Goal: Information Seeking & Learning: Learn about a topic

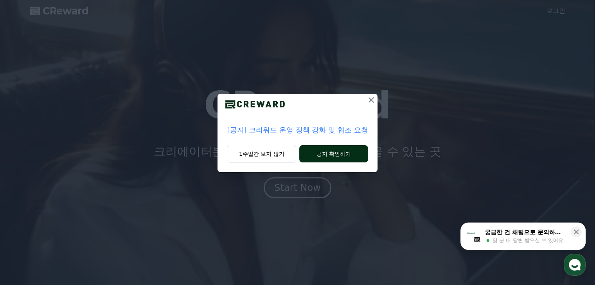
click at [330, 157] on button "공지 확인하기" at bounding box center [333, 153] width 68 height 17
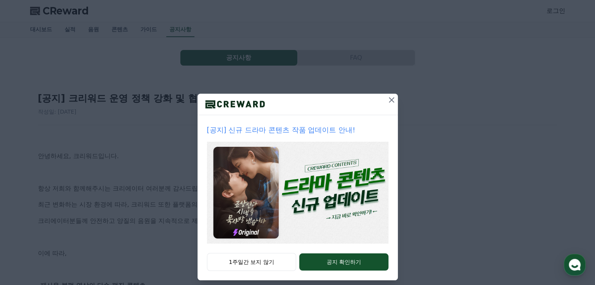
click at [389, 101] on icon at bounding box center [391, 99] width 5 height 5
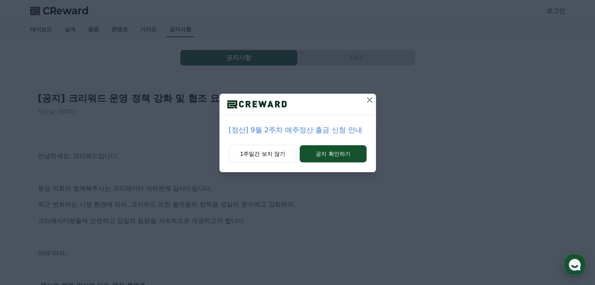
click at [365, 102] on icon at bounding box center [369, 99] width 9 height 9
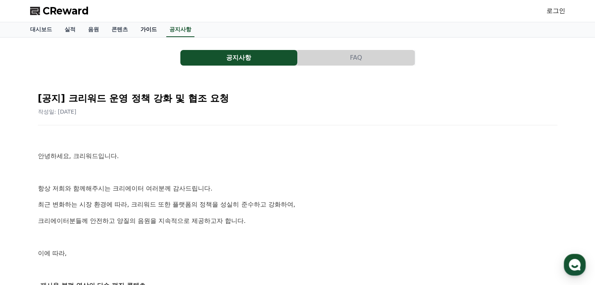
click at [145, 27] on link "가이드" at bounding box center [148, 29] width 29 height 15
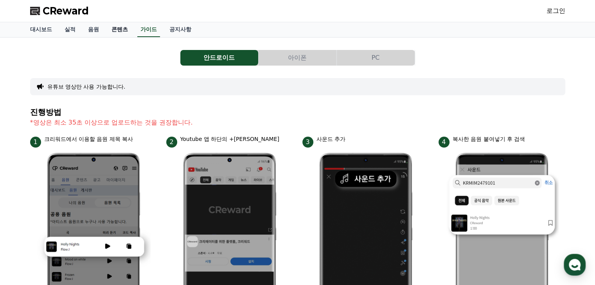
click at [120, 32] on link "콘텐츠" at bounding box center [119, 29] width 29 height 15
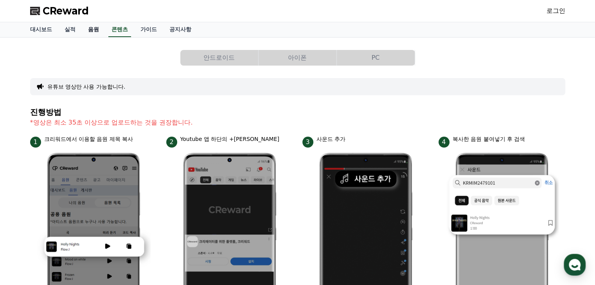
click at [94, 34] on link "음원" at bounding box center [93, 29] width 23 height 15
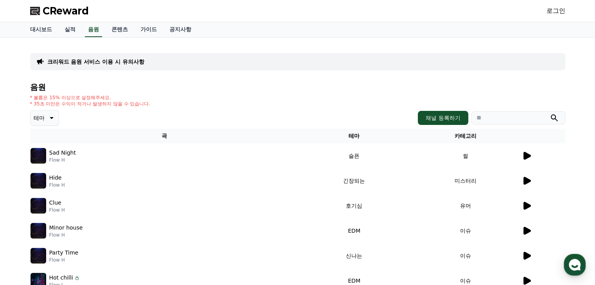
click at [42, 156] on img at bounding box center [38, 156] width 16 height 16
click at [525, 156] on icon at bounding box center [526, 156] width 7 height 8
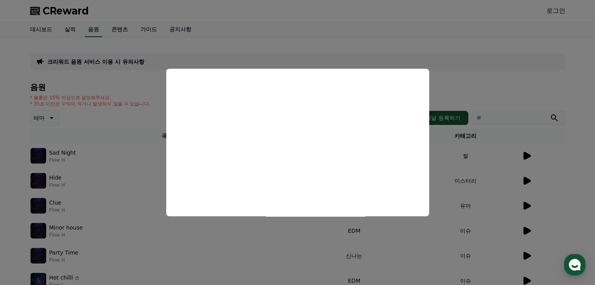
click at [561, 68] on button "close modal" at bounding box center [297, 142] width 595 height 285
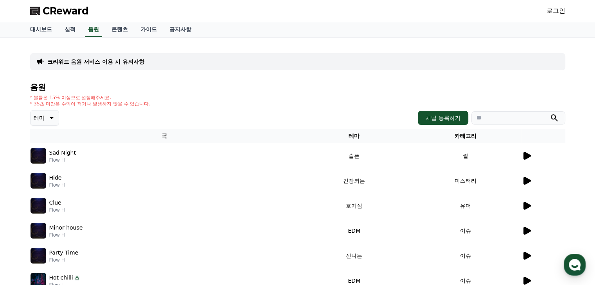
click at [528, 155] on icon at bounding box center [526, 156] width 7 height 8
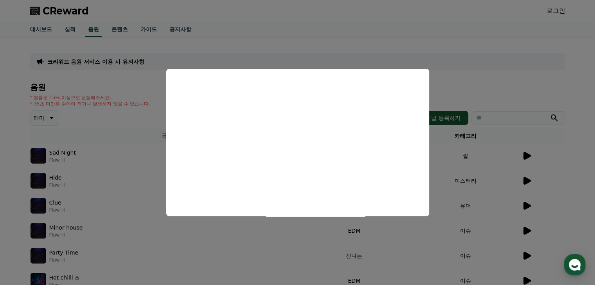
click at [224, 235] on button "close modal" at bounding box center [297, 142] width 595 height 285
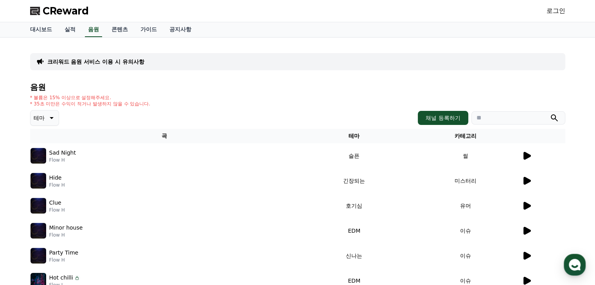
click at [528, 181] on icon at bounding box center [526, 181] width 7 height 8
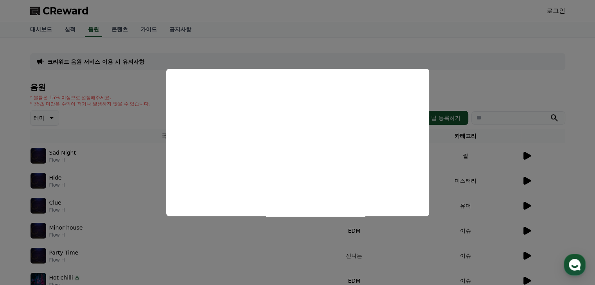
click at [325, 236] on button "close modal" at bounding box center [297, 142] width 595 height 285
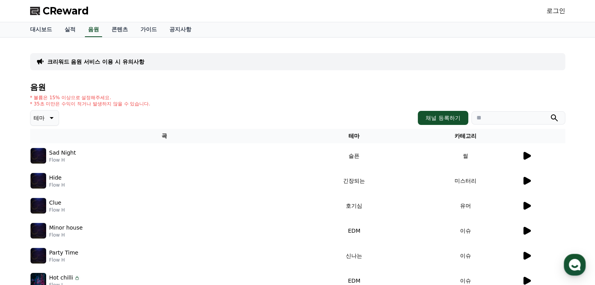
click at [527, 205] on icon at bounding box center [526, 206] width 7 height 8
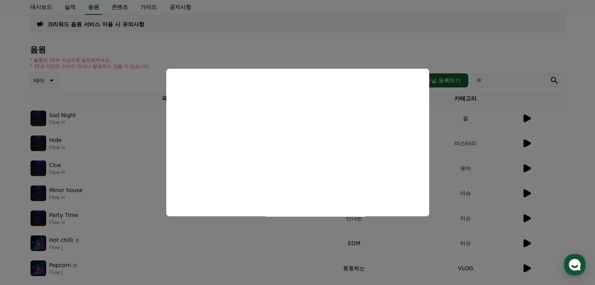
scroll to position [39, 0]
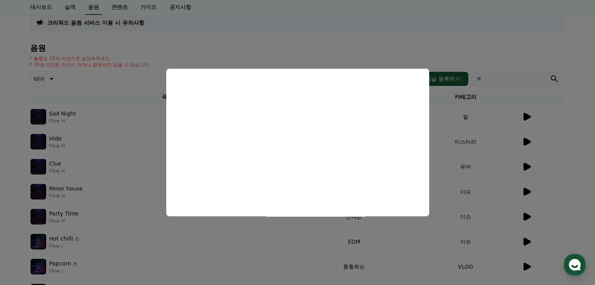
click at [483, 162] on button "close modal" at bounding box center [297, 142] width 595 height 285
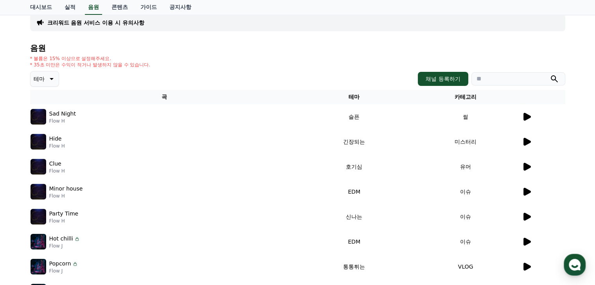
click at [529, 190] on icon at bounding box center [525, 191] width 9 height 9
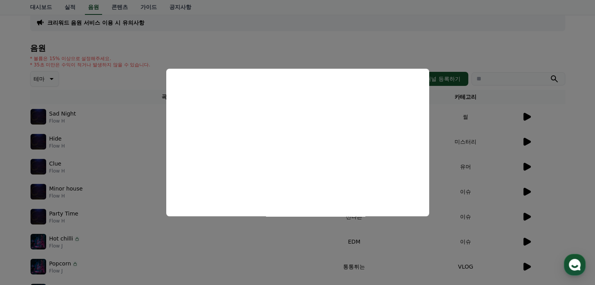
click at [439, 183] on button "close modal" at bounding box center [297, 142] width 595 height 285
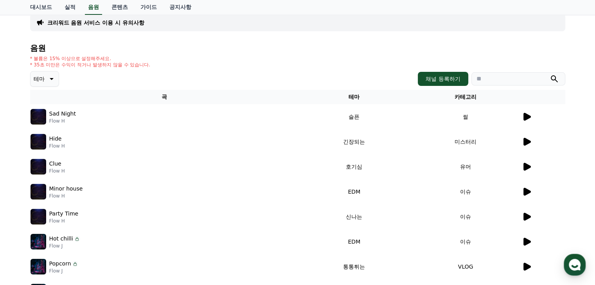
click at [527, 195] on icon at bounding box center [525, 191] width 9 height 9
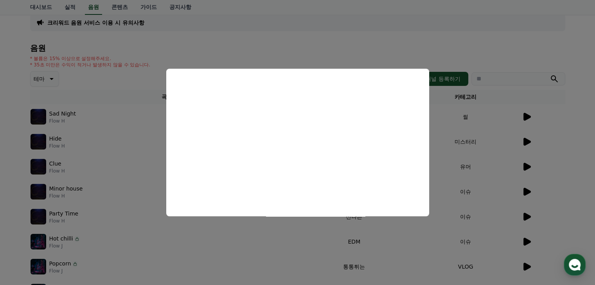
drag, startPoint x: 519, startPoint y: 150, endPoint x: 525, endPoint y: 170, distance: 21.4
click at [519, 152] on button "close modal" at bounding box center [297, 142] width 595 height 285
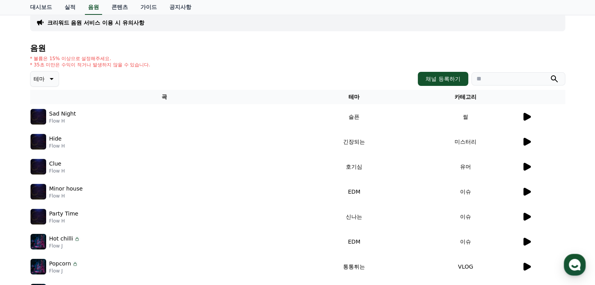
click at [527, 218] on icon at bounding box center [526, 217] width 7 height 8
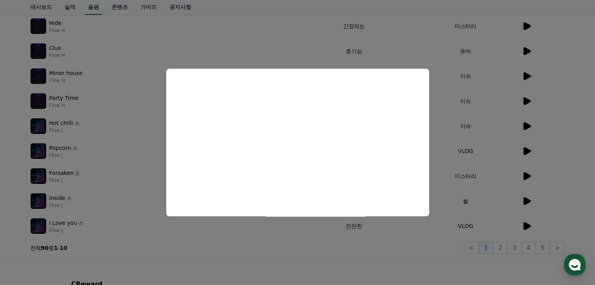
scroll to position [156, 0]
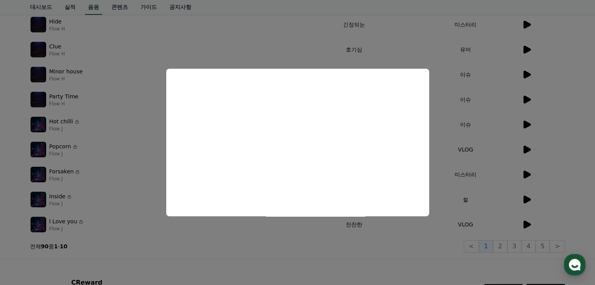
click at [480, 152] on button "close modal" at bounding box center [297, 142] width 595 height 285
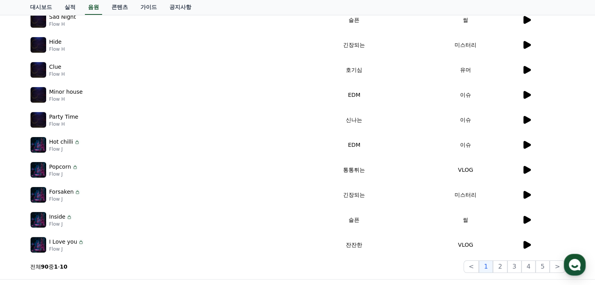
scroll to position [0, 0]
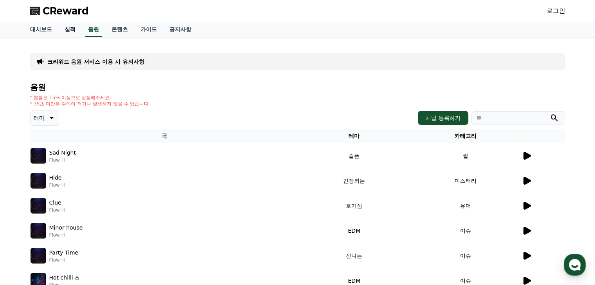
click at [77, 30] on link "실적" at bounding box center [69, 29] width 23 height 15
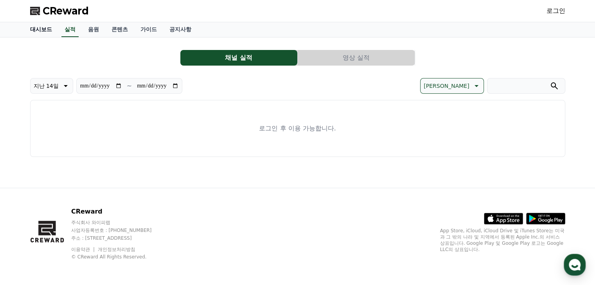
click at [42, 27] on link "대시보드" at bounding box center [41, 29] width 34 height 15
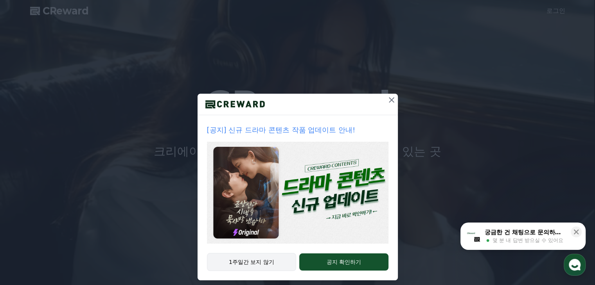
click at [273, 263] on button "1주일간 보지 않기" at bounding box center [252, 262] width 90 height 18
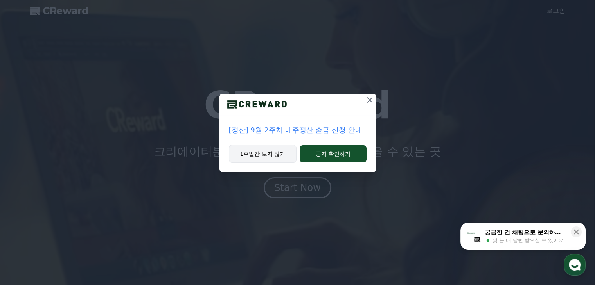
click at [281, 158] on button "1주일간 보지 않기" at bounding box center [263, 154] width 68 height 18
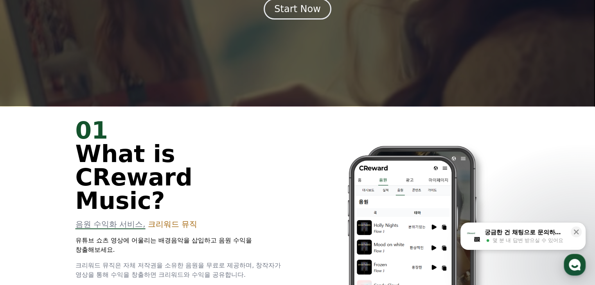
scroll to position [39, 0]
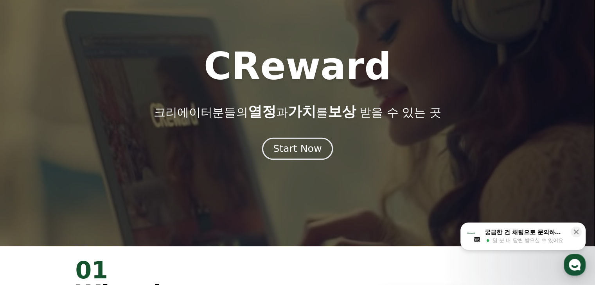
click at [294, 157] on button "Start Now" at bounding box center [297, 149] width 71 height 22
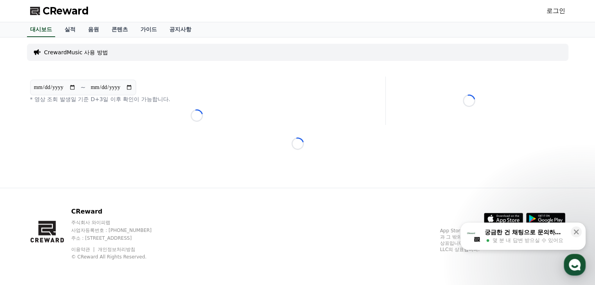
click at [80, 50] on p "CrewardMusic 사용 방법" at bounding box center [76, 52] width 64 height 8
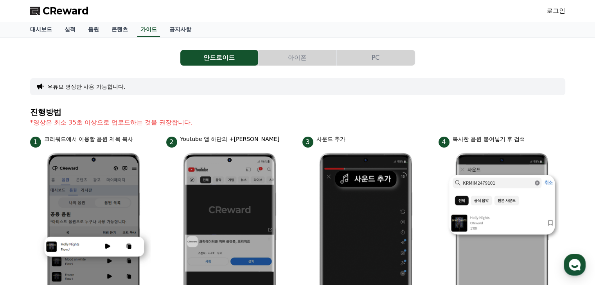
click at [380, 55] on button "PC" at bounding box center [376, 58] width 78 height 16
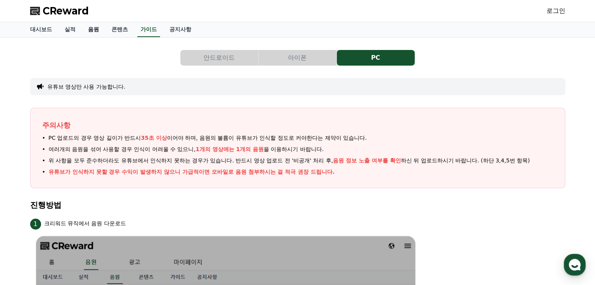
click at [92, 31] on link "음원" at bounding box center [93, 29] width 23 height 15
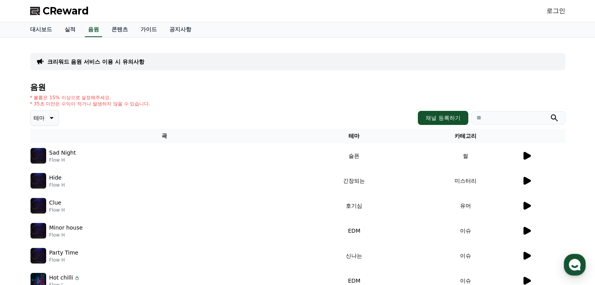
click at [43, 118] on p "테마" at bounding box center [39, 118] width 11 height 11
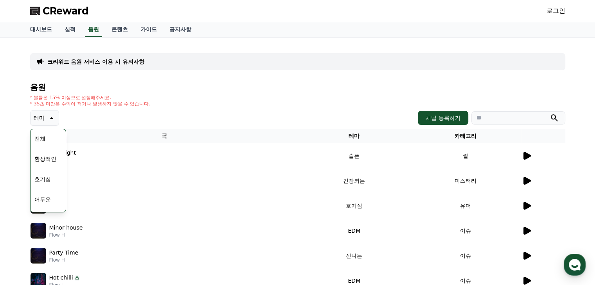
click at [46, 120] on icon at bounding box center [50, 117] width 9 height 9
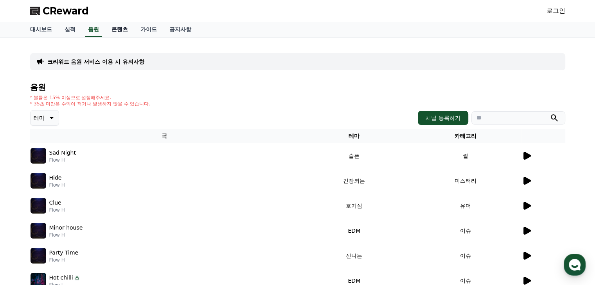
click at [125, 31] on link "콘텐츠" at bounding box center [119, 29] width 29 height 15
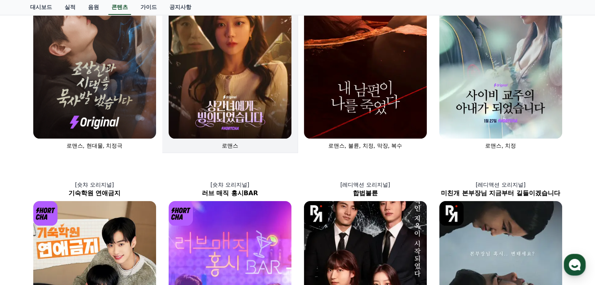
scroll to position [117, 0]
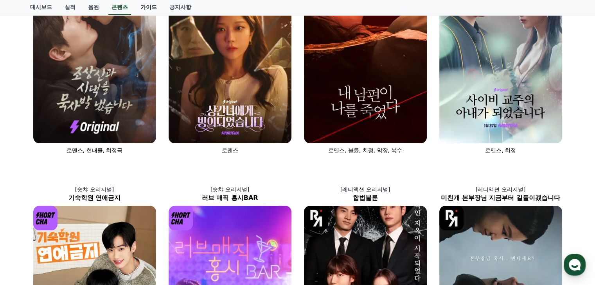
click at [155, 5] on link "가이드" at bounding box center [148, 7] width 29 height 15
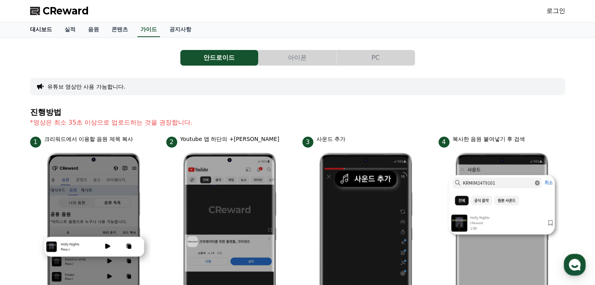
click at [41, 30] on link "대시보드" at bounding box center [41, 29] width 34 height 15
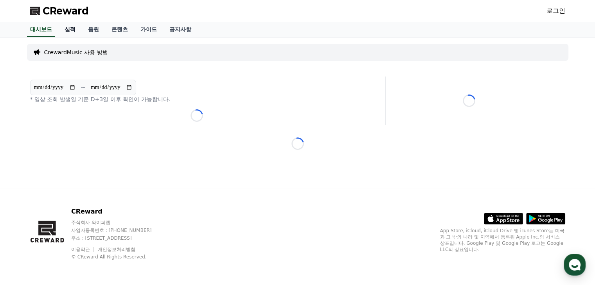
click at [71, 29] on link "실적" at bounding box center [69, 29] width 23 height 15
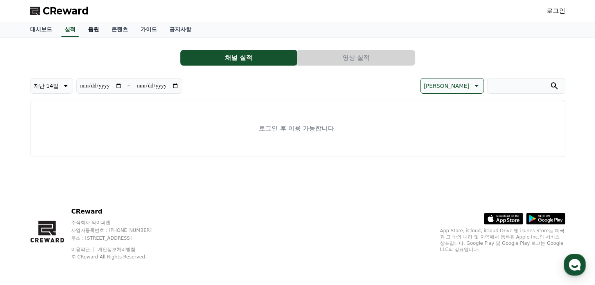
click at [84, 29] on link "음원" at bounding box center [93, 29] width 23 height 15
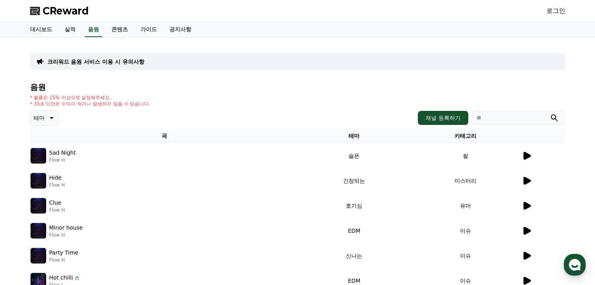
click at [263, 3] on div "CReward 로그인" at bounding box center [297, 11] width 547 height 22
